Goal: Contribute content: Add original content to the website for others to see

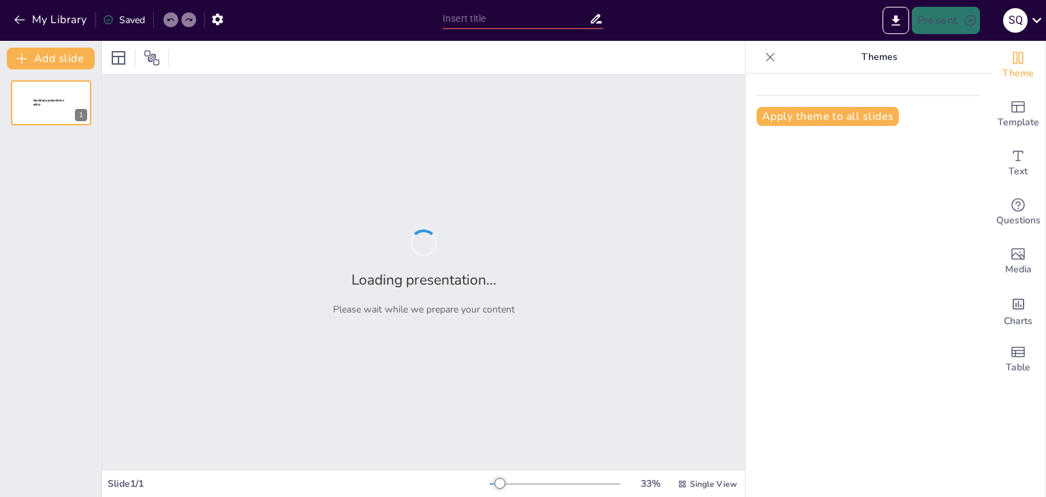
type input "[MEDICAL_DATA] y sus Manifestaciones Clínicas: Desde el [MEDICAL_DATA] Seco has…"
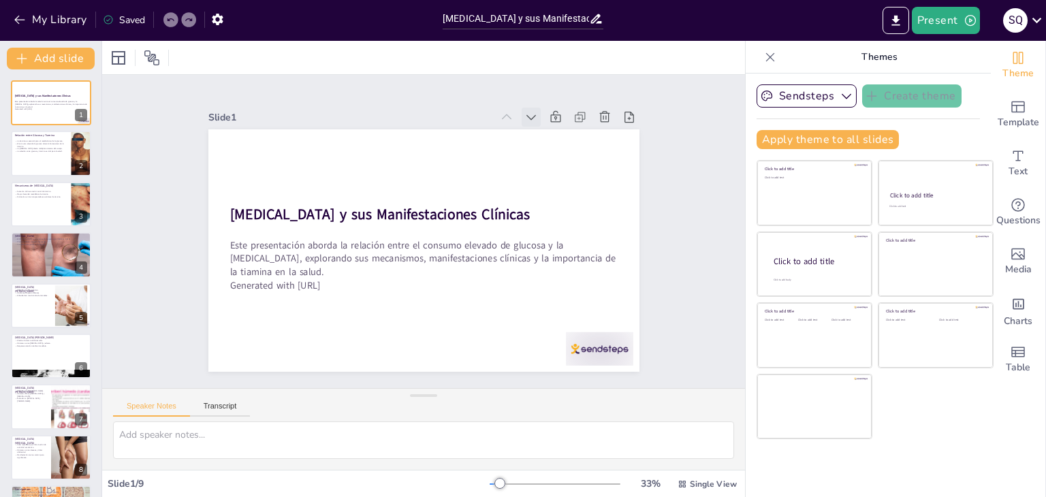
click at [563, 275] on icon at bounding box center [572, 284] width 18 height 18
click at [565, 177] on icon at bounding box center [574, 186] width 18 height 18
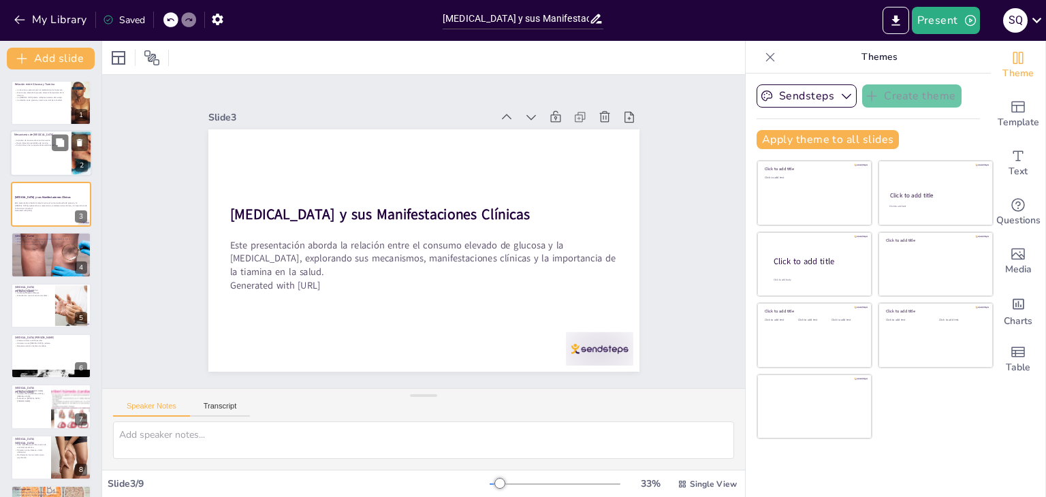
click at [25, 159] on div at bounding box center [51, 154] width 82 height 46
type textarea "La [MEDICAL_DATA] provoca un aumento en la excreción de tiamina, lo que puede l…"
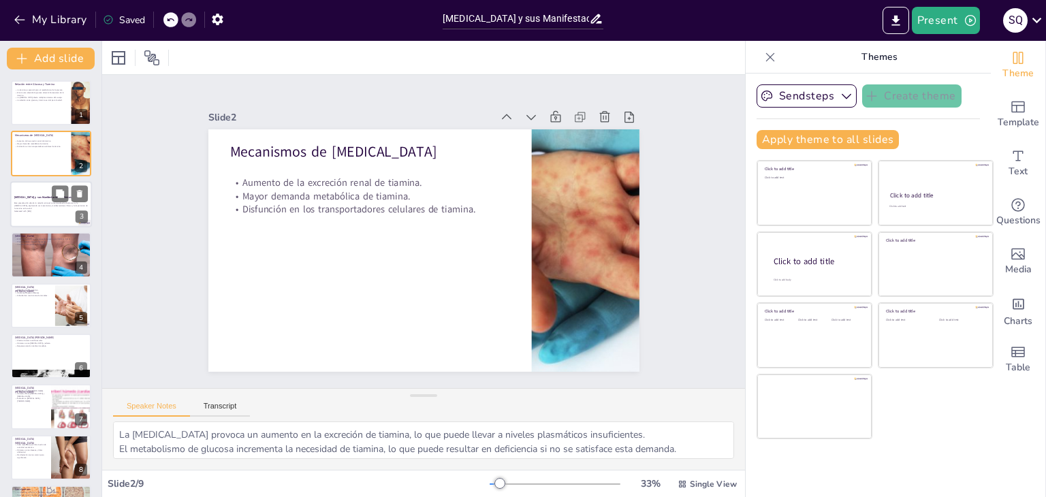
click at [44, 197] on strong "[MEDICAL_DATA] y sus Manifestaciones Clínicas" at bounding box center [42, 197] width 57 height 3
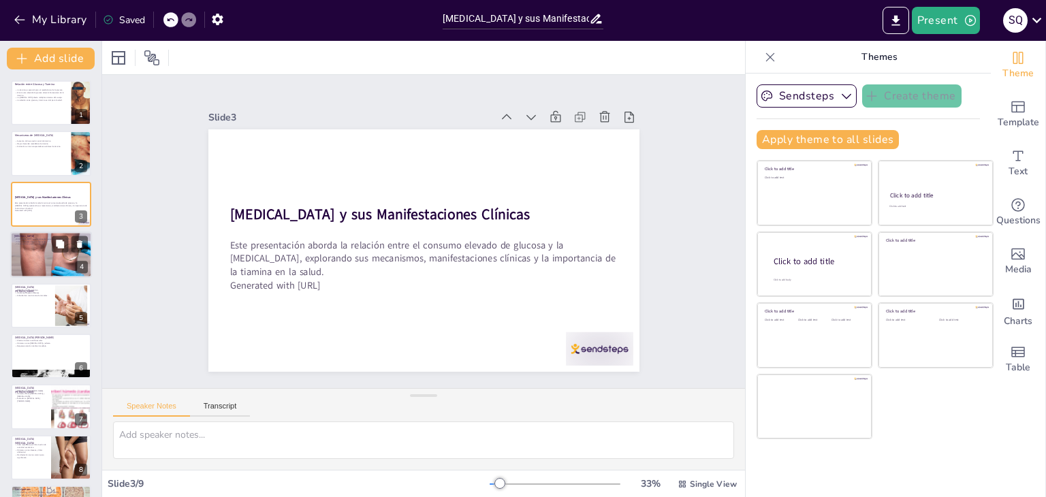
click at [38, 243] on p "Consecuencias graves si no se trata." at bounding box center [51, 244] width 74 height 3
type textarea "El [MEDICAL_DATA] es una condición crítica que puede surgir debido a la falta d…"
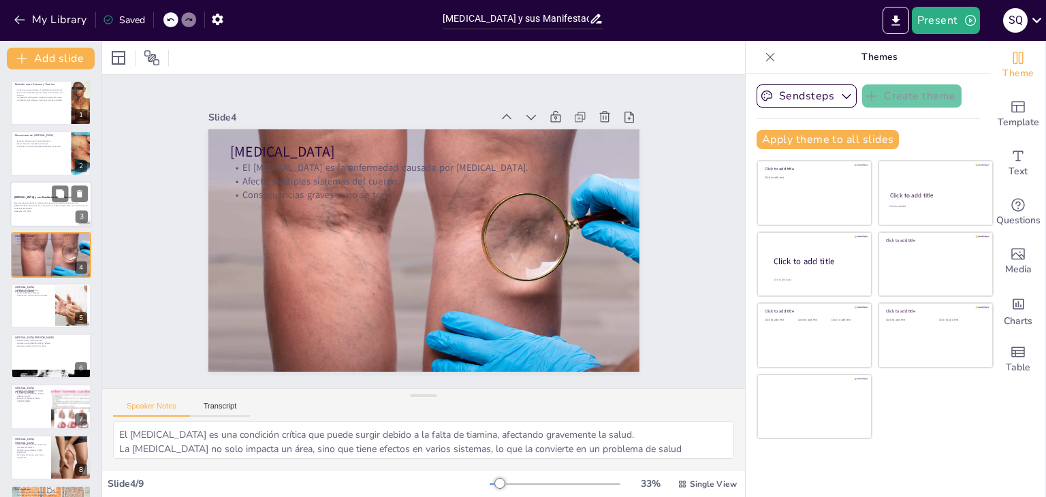
click at [36, 215] on div at bounding box center [51, 204] width 82 height 46
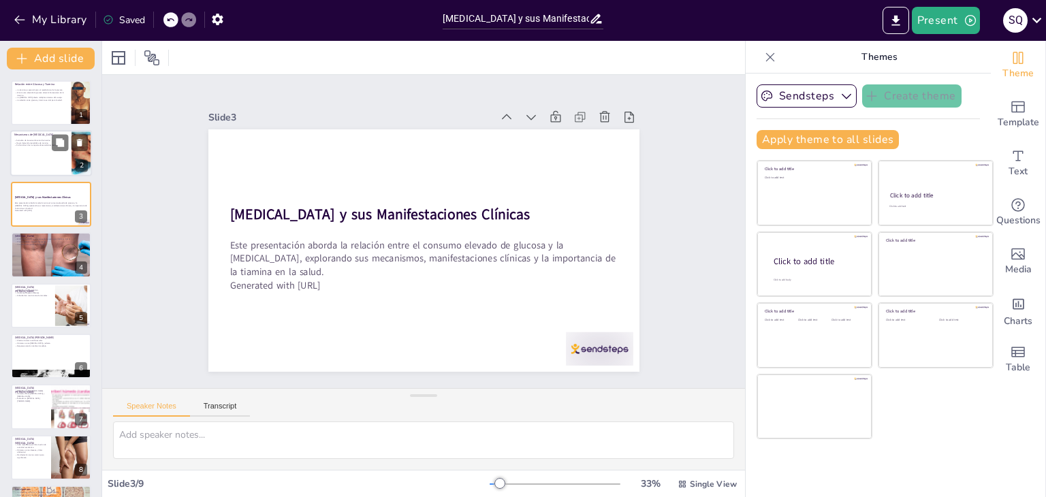
click at [31, 164] on div at bounding box center [51, 154] width 82 height 46
type textarea "La [MEDICAL_DATA] provoca un aumento en la excreción de tiamina, lo que puede l…"
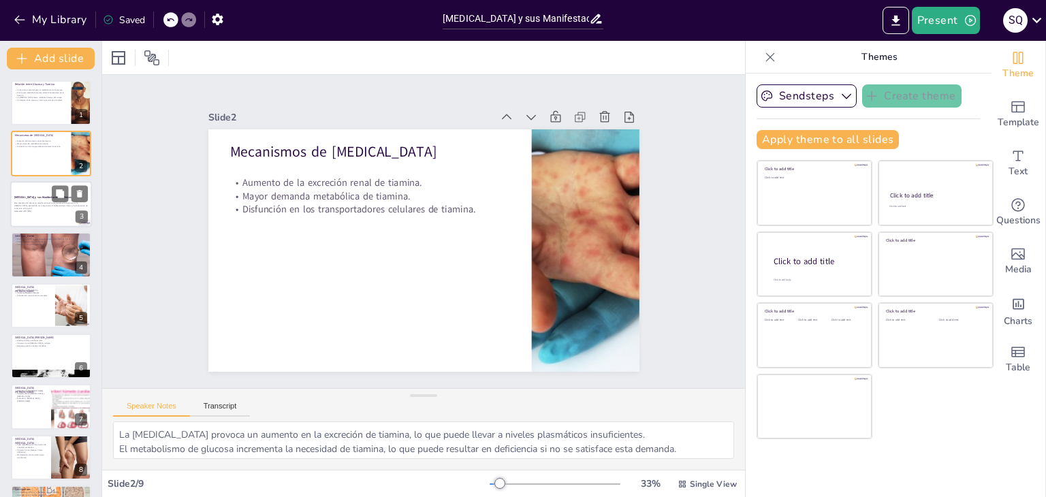
click at [32, 200] on div "[MEDICAL_DATA] y sus Manifestaciones Clínicas" at bounding box center [51, 199] width 74 height 6
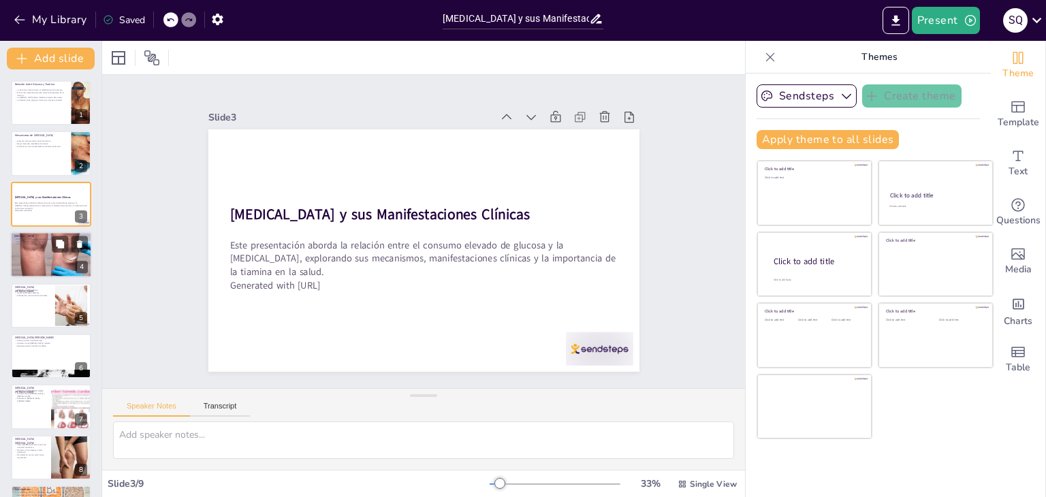
click at [31, 250] on div at bounding box center [51, 255] width 82 height 55
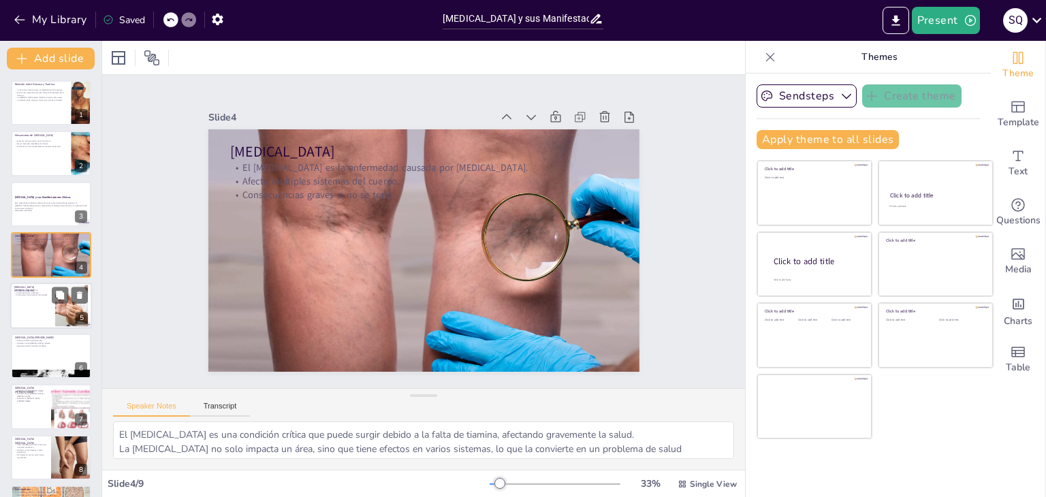
click at [30, 285] on p "[MEDICAL_DATA][PERSON_NAME]" at bounding box center [32, 288] width 37 height 7
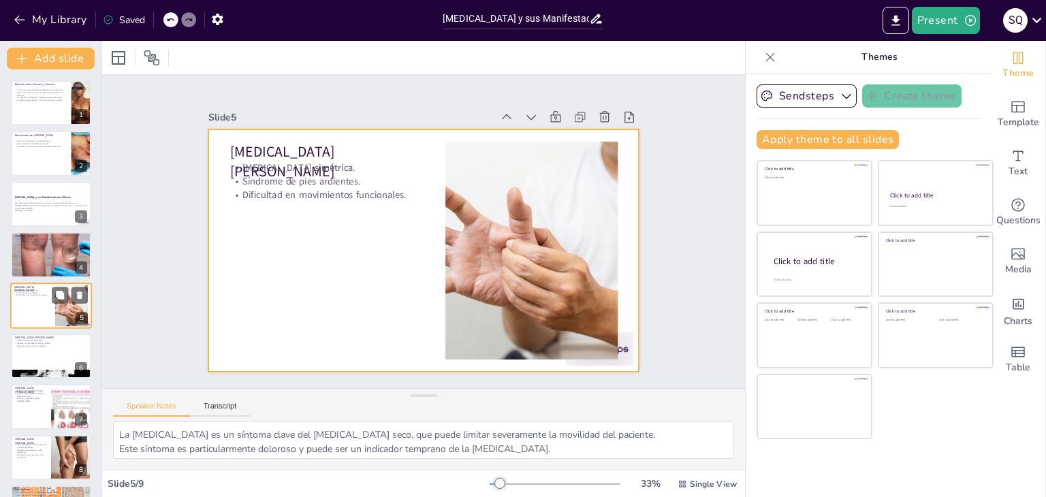
scroll to position [22, 0]
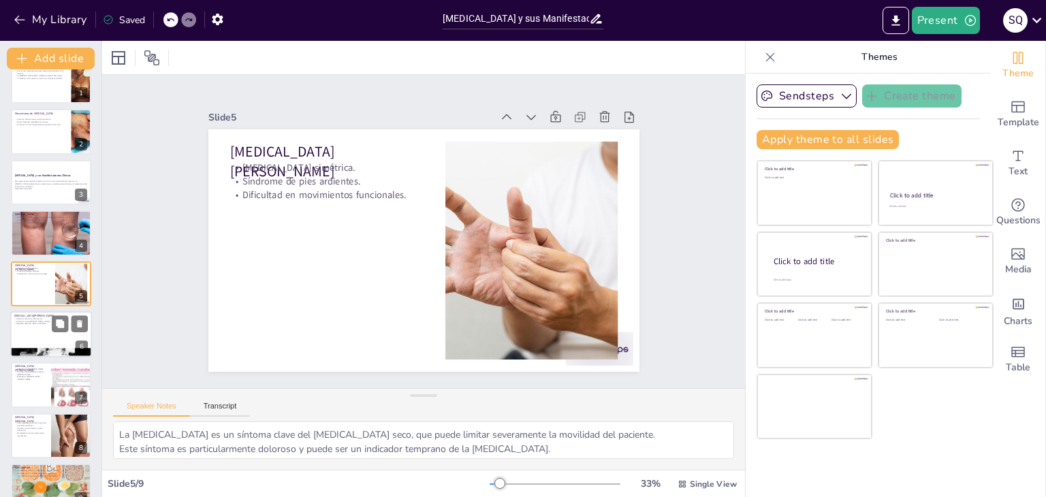
click at [35, 327] on div at bounding box center [51, 334] width 82 height 46
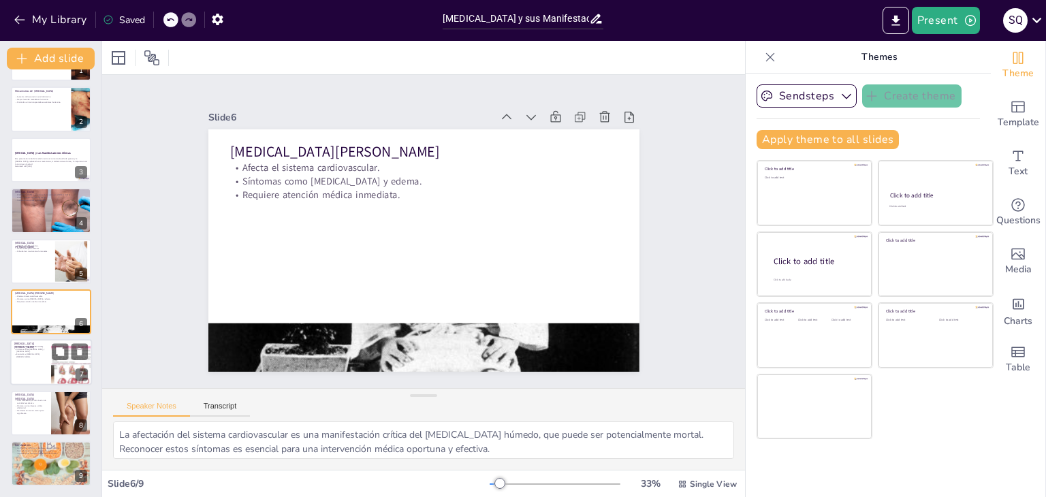
click at [33, 366] on div at bounding box center [51, 363] width 82 height 46
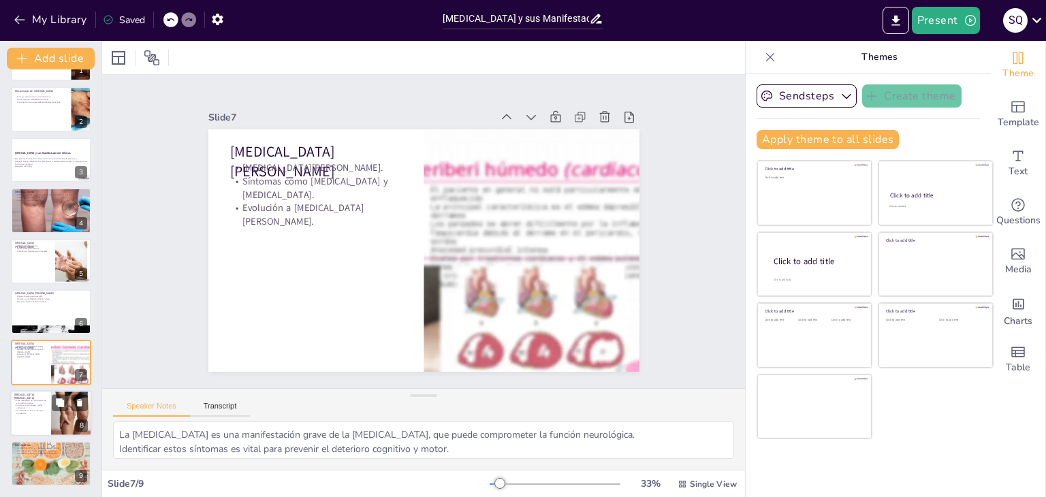
click at [30, 393] on p "[MEDICAL_DATA] [MEDICAL_DATA]" at bounding box center [30, 395] width 33 height 7
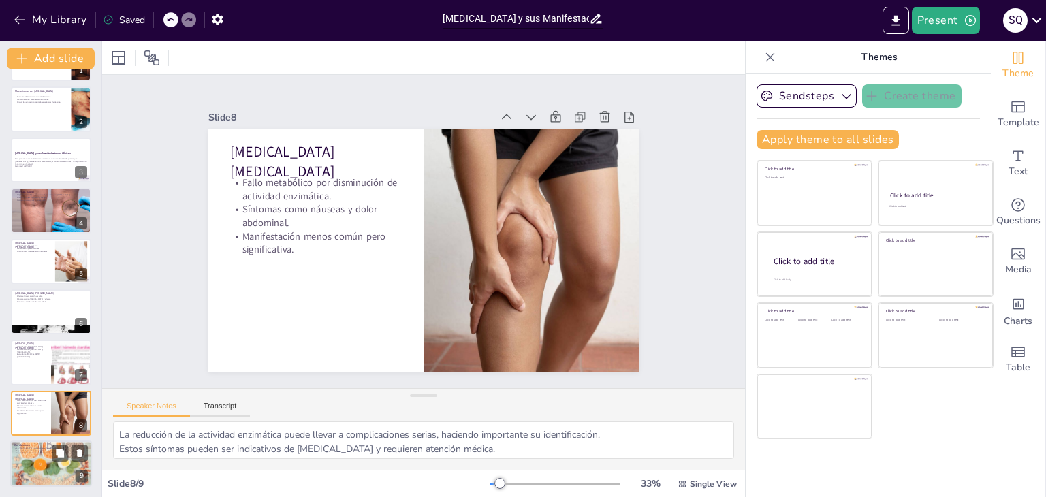
click at [40, 466] on div at bounding box center [51, 464] width 82 height 59
type textarea "La creciente incidencia de [MEDICAL_DATA] subraya la necesidad de una mayor con…"
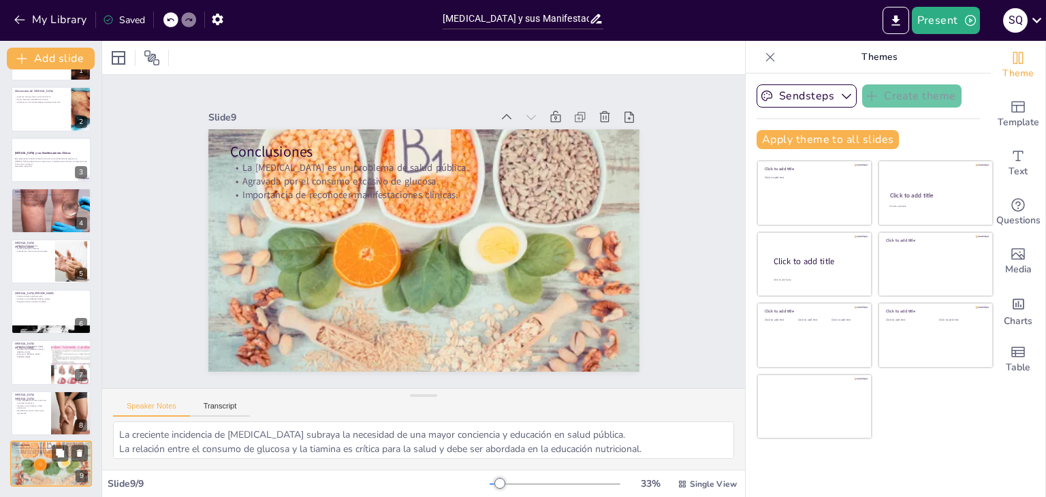
scroll to position [44, 0]
